Goal: Task Accomplishment & Management: Manage account settings

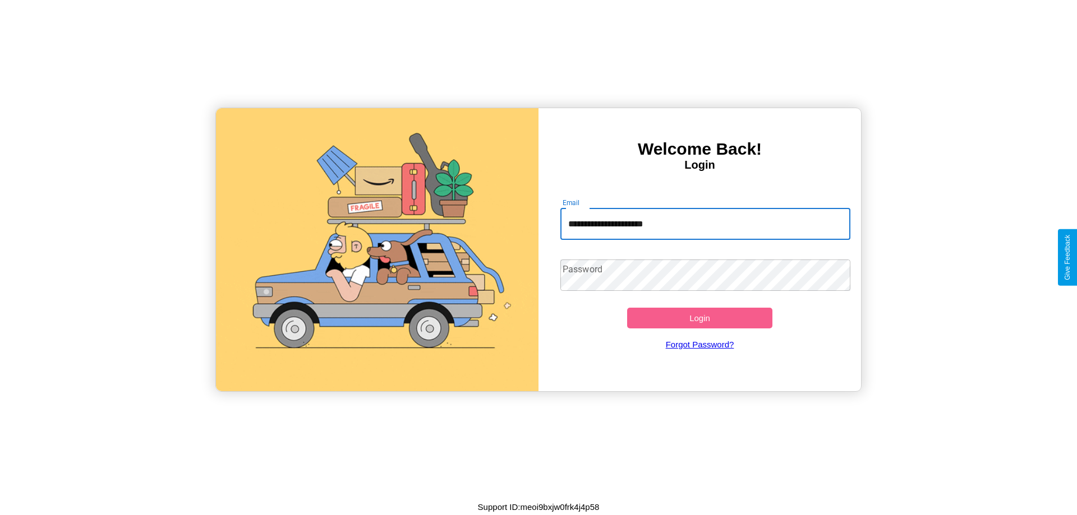
type input "**********"
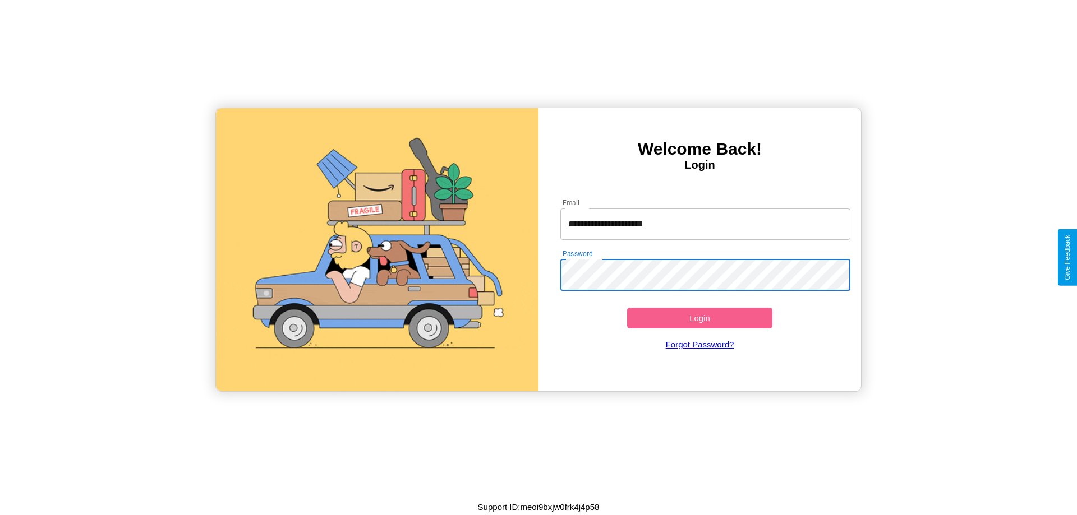
click at [699, 318] on button "Login" at bounding box center [699, 318] width 145 height 21
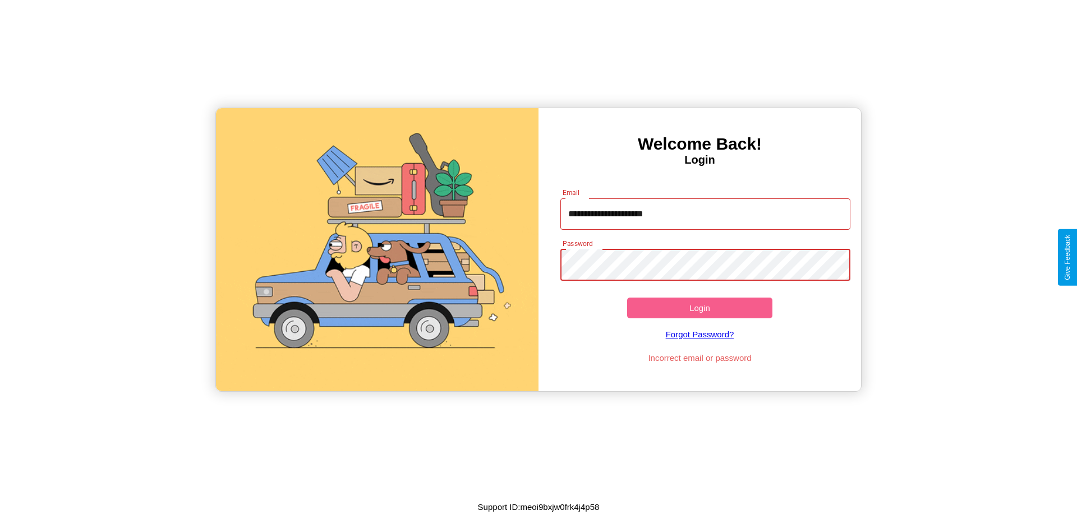
click at [699, 308] on button "Login" at bounding box center [699, 308] width 145 height 21
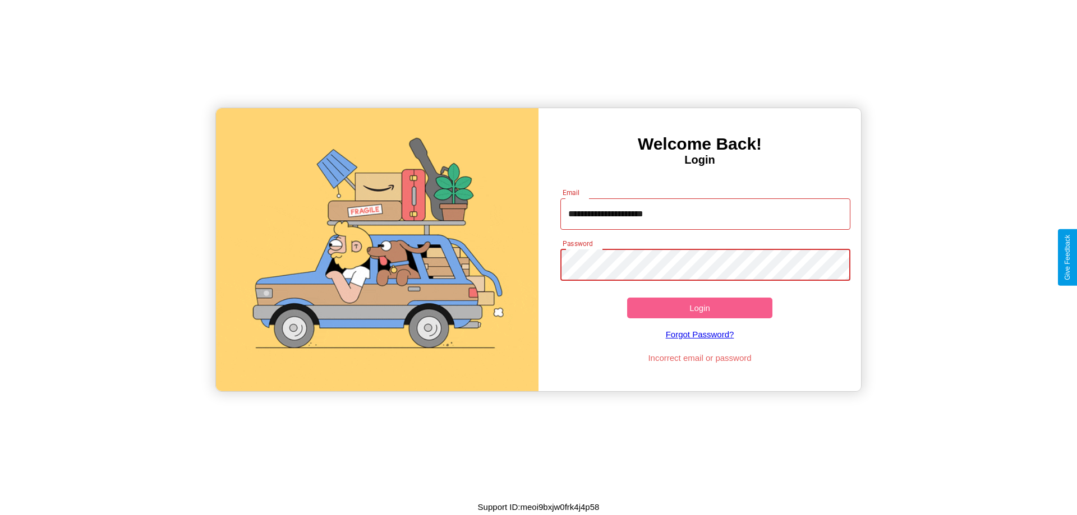
click at [699, 308] on button "Login" at bounding box center [699, 308] width 145 height 21
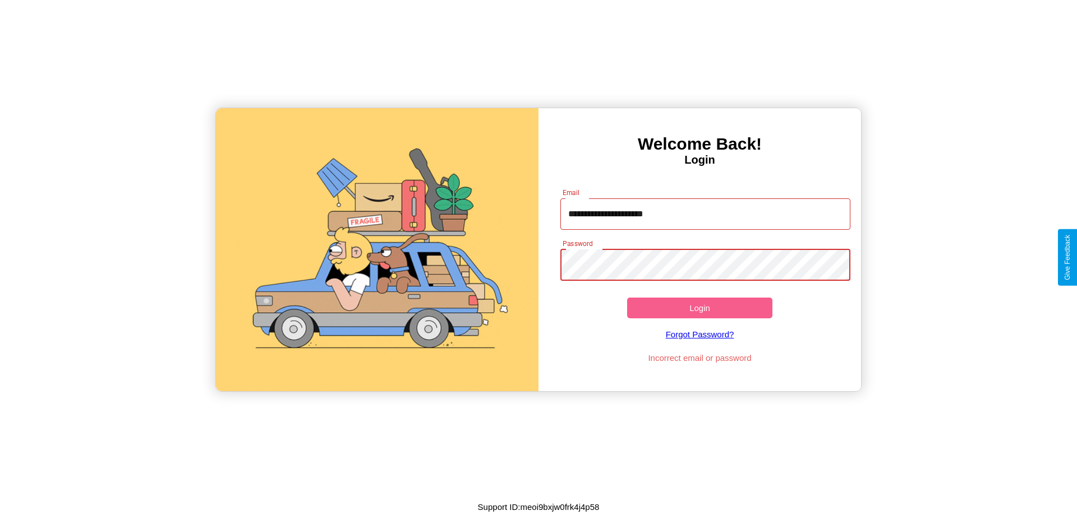
click at [699, 308] on button "Login" at bounding box center [699, 308] width 145 height 21
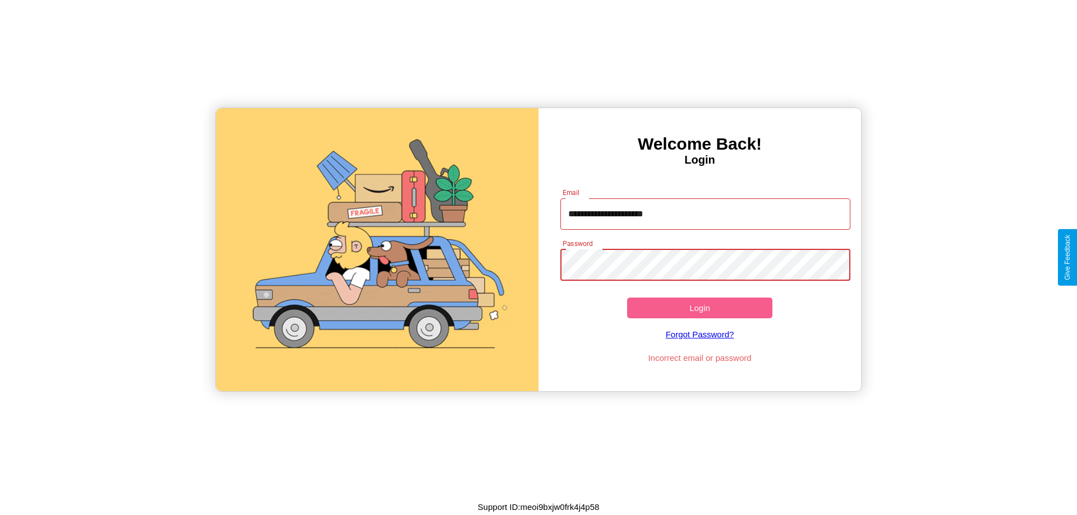
click at [699, 308] on button "Login" at bounding box center [699, 308] width 145 height 21
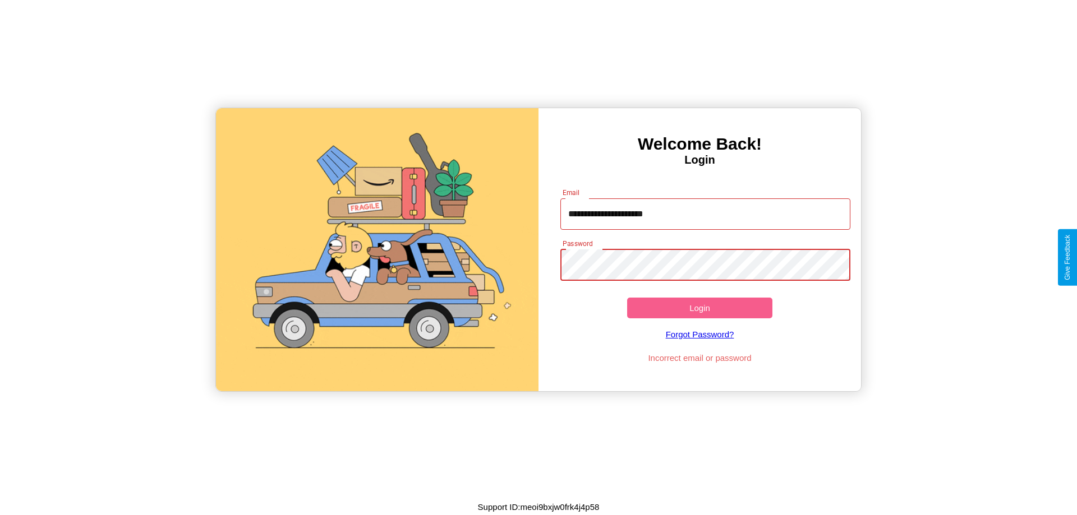
click at [699, 308] on button "Login" at bounding box center [699, 308] width 145 height 21
